Goal: Task Accomplishment & Management: Manage account settings

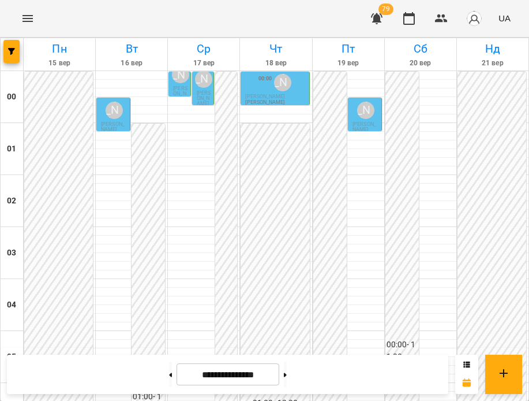
scroll to position [727, 0]
click at [177, 87] on div "[PERSON_NAME]" at bounding box center [180, 79] width 17 height 17
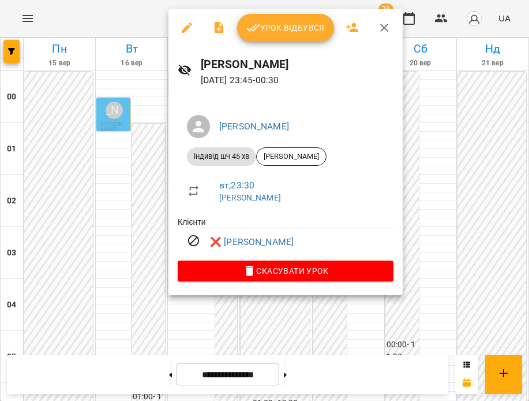
click at [156, 117] on div at bounding box center [264, 200] width 529 height 401
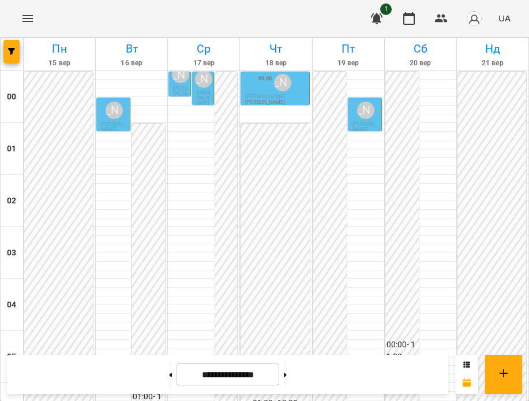
scroll to position [969, 0]
